Goal: Find specific page/section

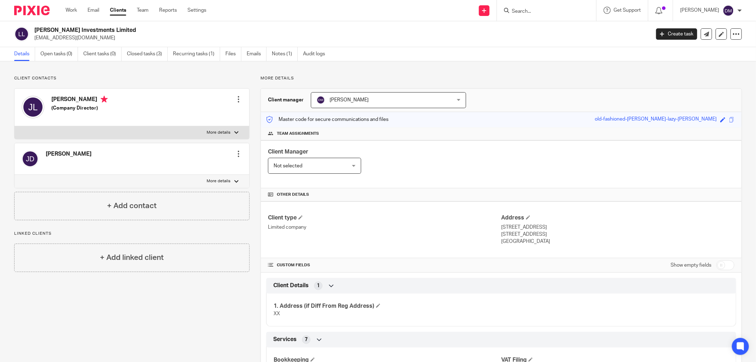
click at [558, 13] on input "Search" at bounding box center [543, 12] width 64 height 6
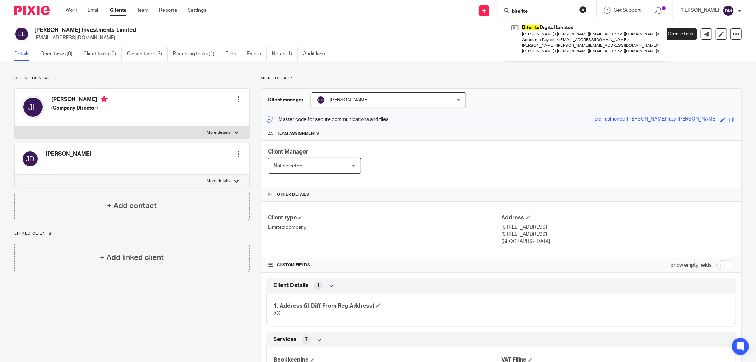
type input "biterite"
click button "submit" at bounding box center [0, 0] width 0 height 0
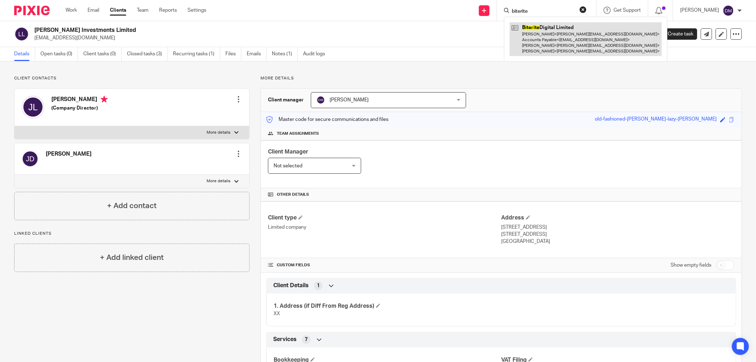
click at [571, 34] on link at bounding box center [585, 39] width 152 height 34
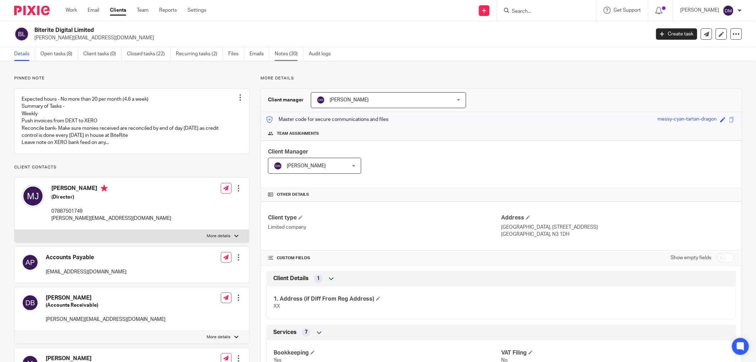
click at [294, 55] on link "Notes (30)" at bounding box center [289, 54] width 29 height 14
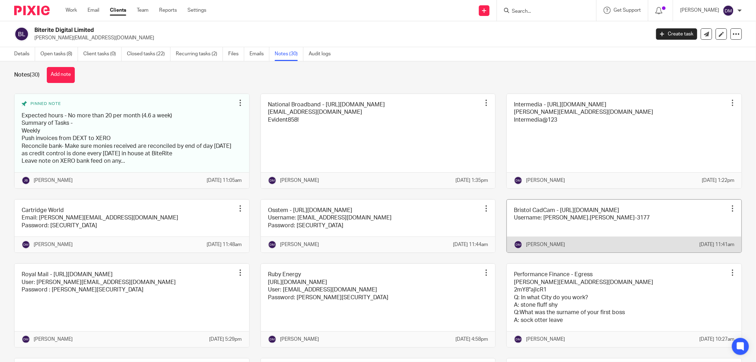
scroll to position [1, 0]
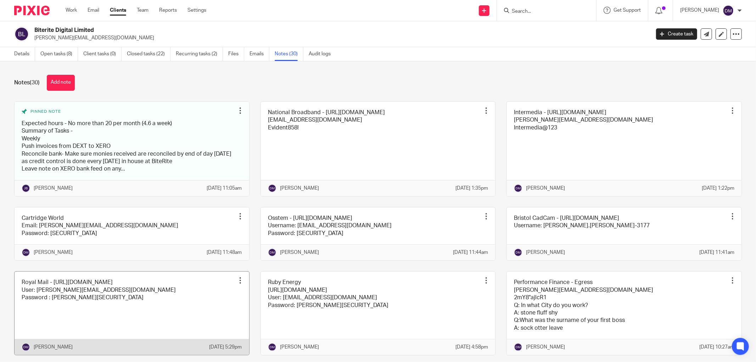
click at [185, 335] on link at bounding box center [132, 312] width 235 height 83
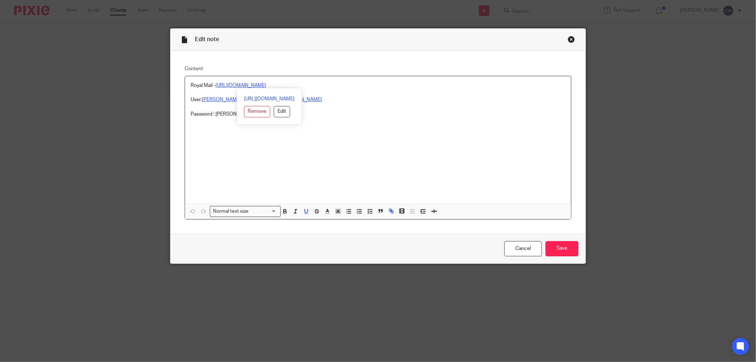
drag, startPoint x: 322, startPoint y: 88, endPoint x: 215, endPoint y: 84, distance: 107.0
click at [215, 84] on p "Royal Mail - https://invoicing.royalmail.com/RMF/Login.aspx" at bounding box center [378, 85] width 374 height 7
copy u "https://invoicing.royalmail.com/RMF/Login.aspx"
click at [569, 39] on div "Close this dialog window" at bounding box center [571, 39] width 7 height 7
